Goal: Transaction & Acquisition: Register for event/course

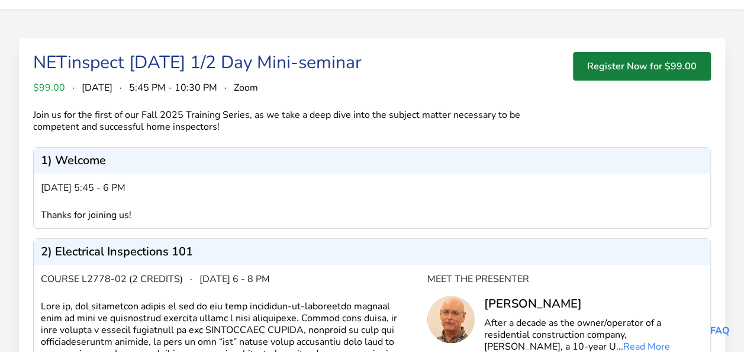
scroll to position [98, 0]
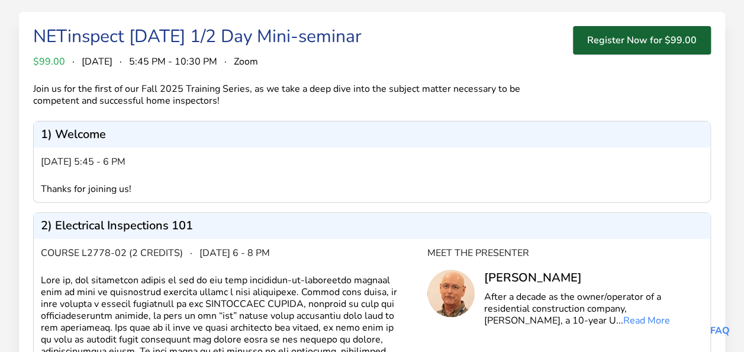
click at [621, 43] on button "Register Now for $99.00" at bounding box center [642, 40] width 138 height 28
